Goal: Information Seeking & Learning: Learn about a topic

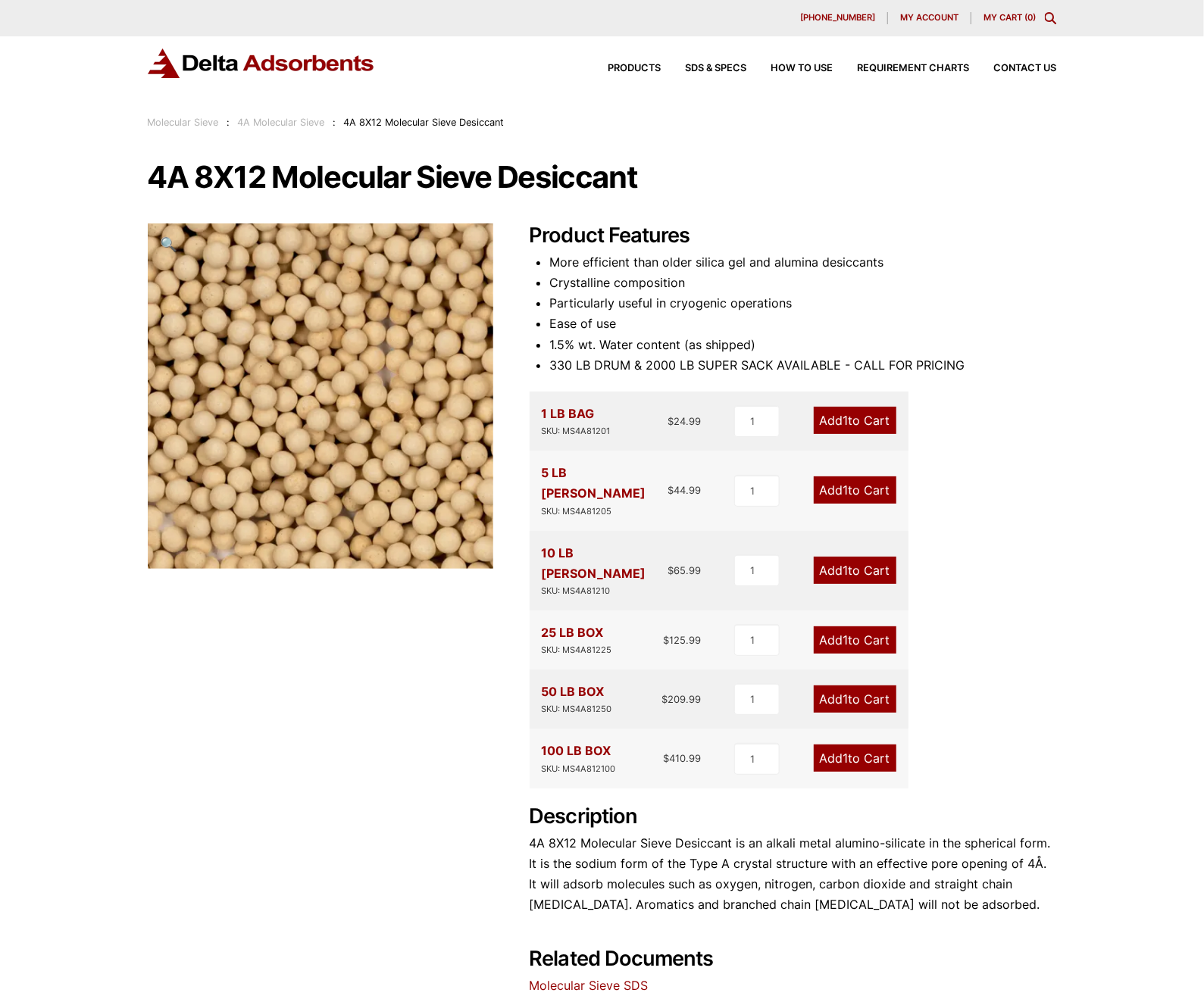
click at [185, 117] on link "Molecular Sieve" at bounding box center [184, 123] width 72 height 11
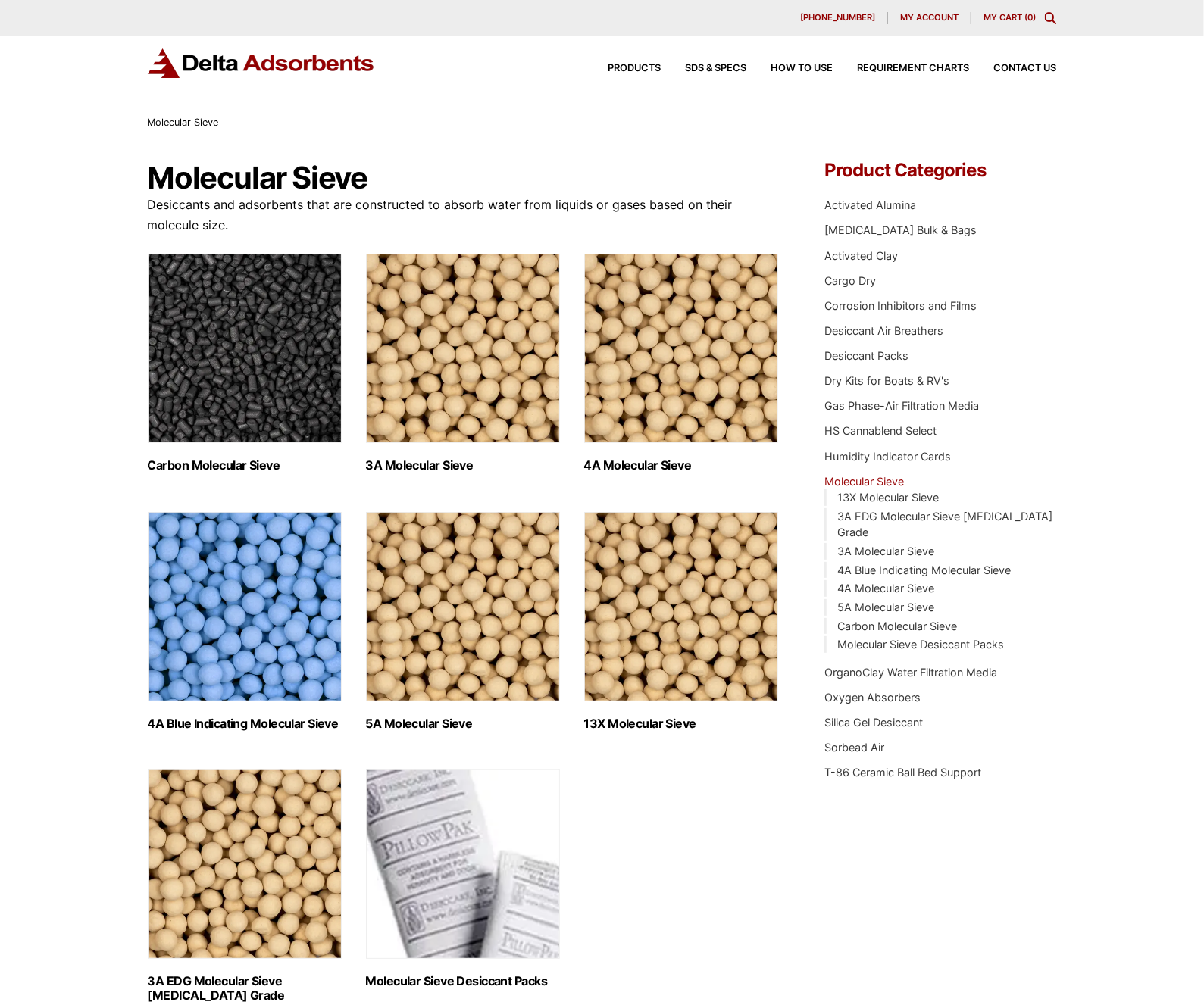
click at [424, 413] on img "Visit product category 3A Molecular Sieve" at bounding box center [463, 348] width 194 height 189
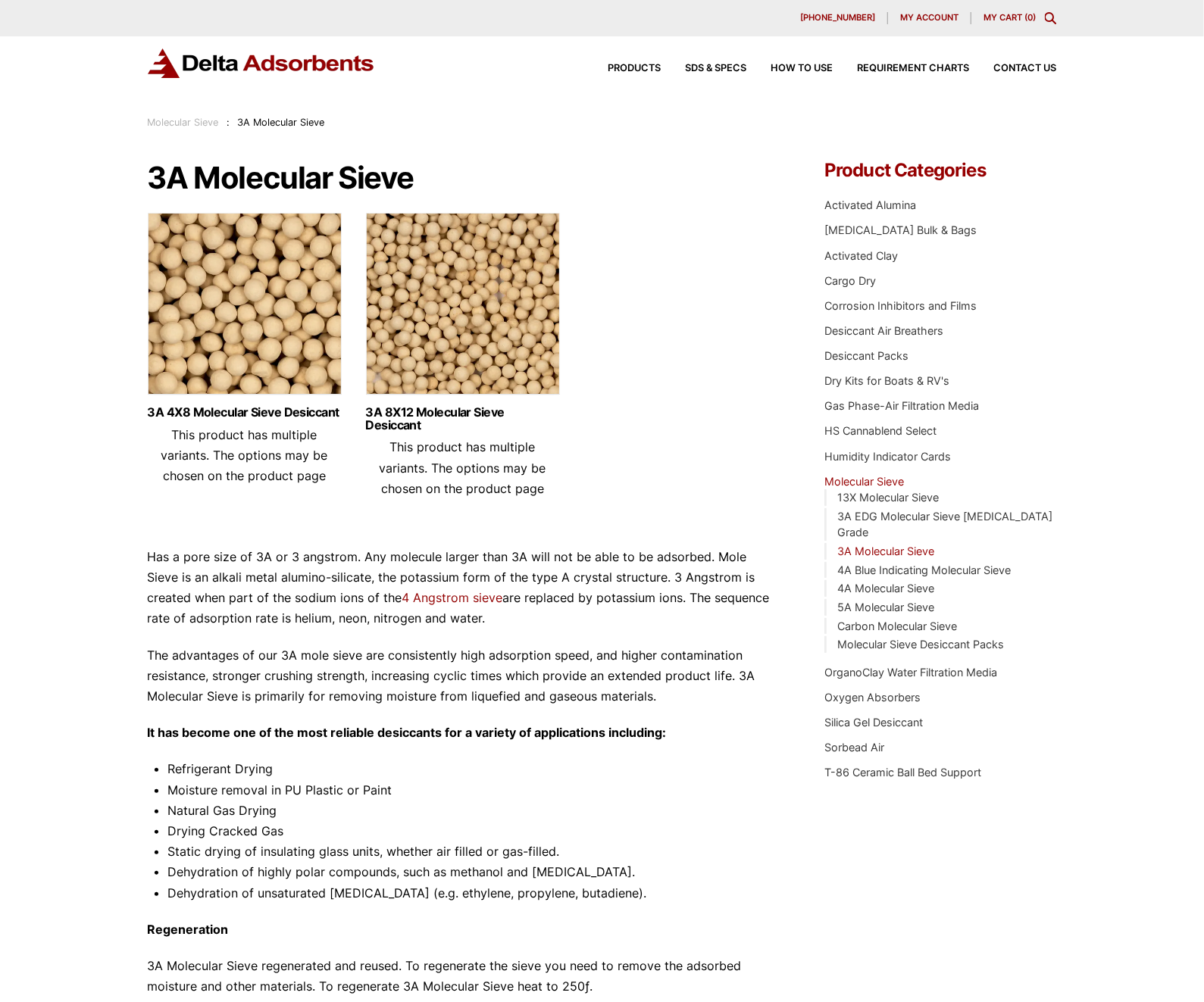
click at [423, 320] on img at bounding box center [463, 307] width 194 height 189
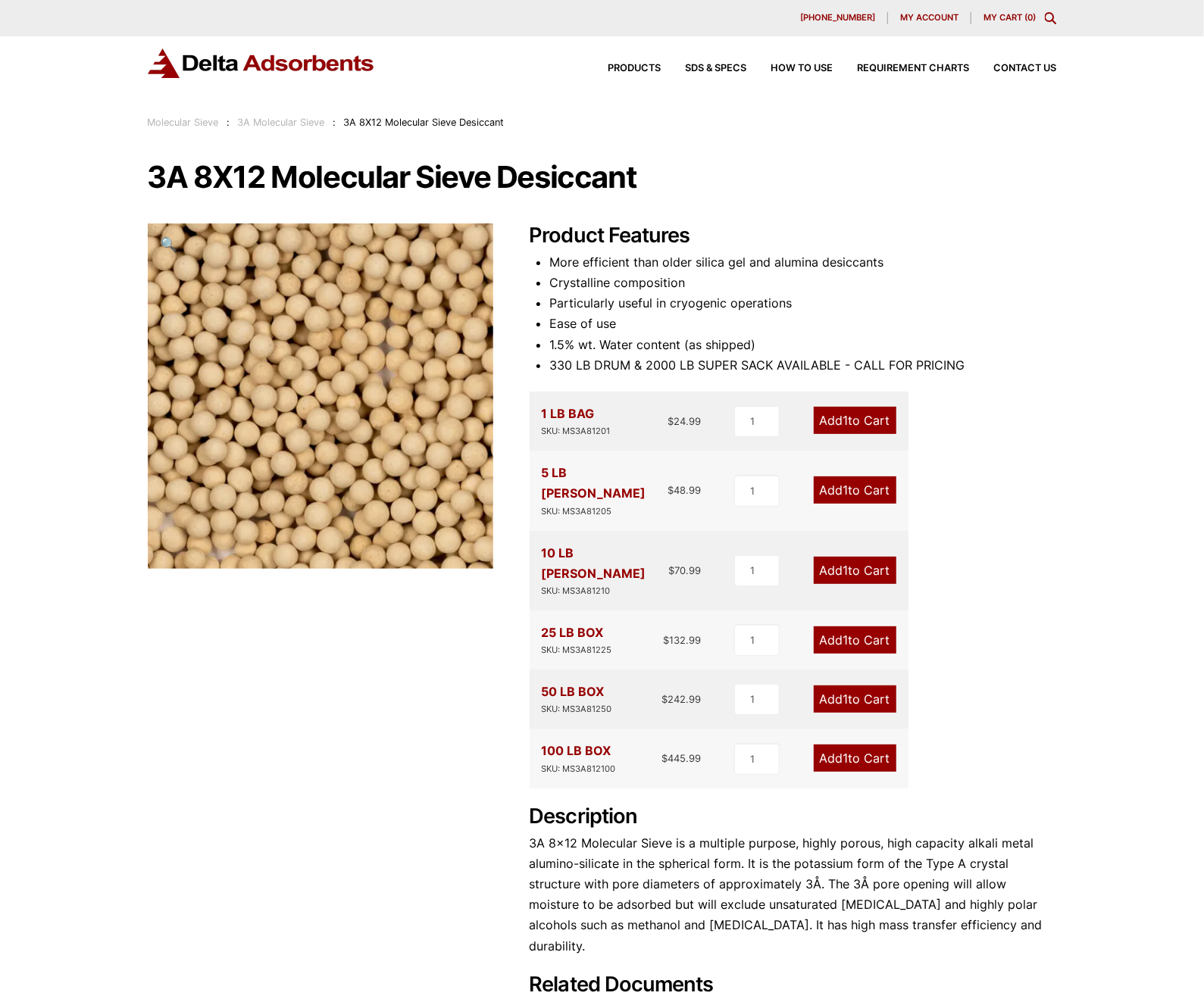
click at [1055, 471] on div "Product Features More efficient than older silica gel and alumina desiccants Cr…" at bounding box center [793, 633] width 528 height 819
